Goal: Find specific page/section: Find specific page/section

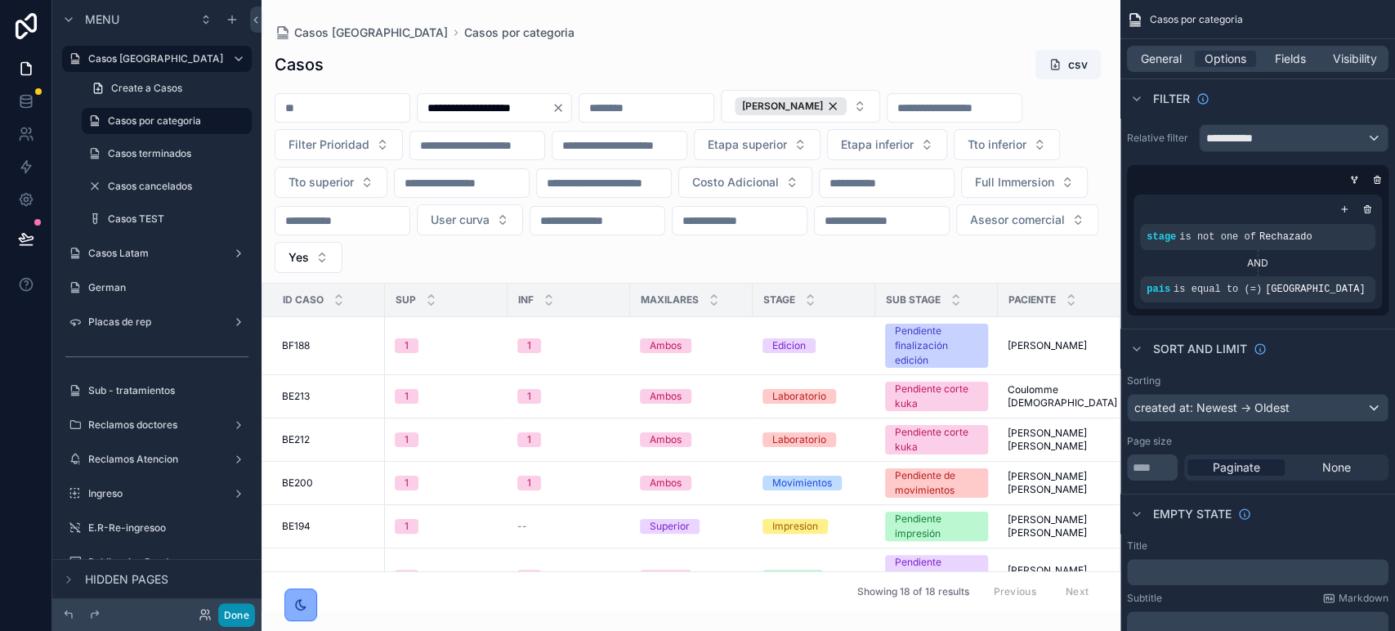
click at [221, 614] on button "Done" at bounding box center [236, 615] width 37 height 24
